Goal: Navigation & Orientation: Find specific page/section

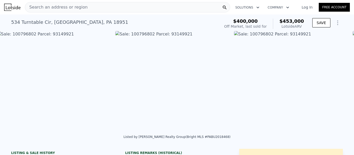
scroll to position [0, 356]
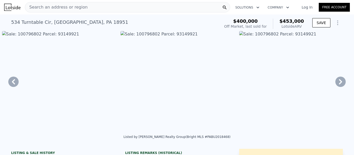
click at [12, 84] on icon at bounding box center [13, 82] width 10 height 10
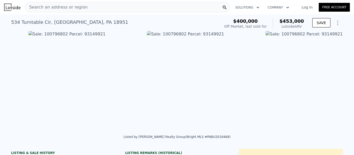
scroll to position [0, 237]
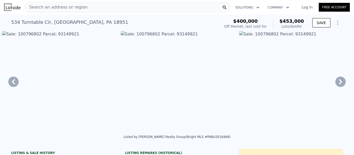
click at [16, 86] on icon at bounding box center [13, 82] width 10 height 10
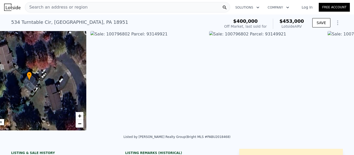
scroll to position [0, 121]
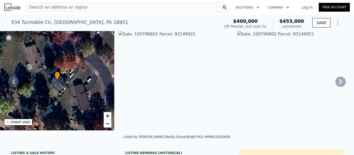
click at [335, 83] on icon at bounding box center [340, 82] width 10 height 10
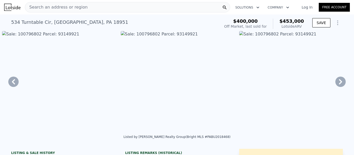
click at [335, 83] on icon at bounding box center [340, 82] width 10 height 10
click at [336, 84] on icon at bounding box center [340, 82] width 10 height 10
click at [335, 83] on icon at bounding box center [340, 82] width 10 height 10
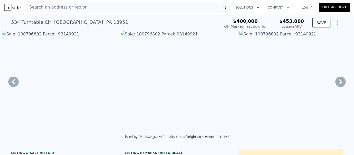
click at [335, 83] on icon at bounding box center [340, 82] width 10 height 10
click at [335, 84] on icon at bounding box center [340, 82] width 10 height 10
click at [335, 83] on icon at bounding box center [340, 82] width 10 height 10
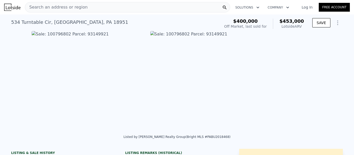
scroll to position [0, 1185]
